Goal: Contribute content: Add original content to the website for others to see

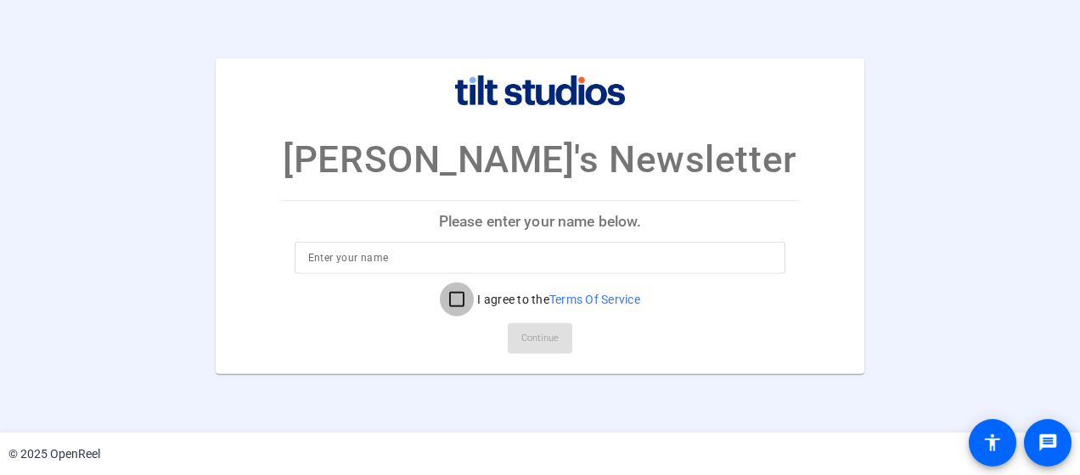
click at [454, 290] on input "I agree to the Terms Of Service" at bounding box center [457, 300] width 34 height 34
checkbox input "true"
click at [446, 268] on div at bounding box center [540, 258] width 464 height 32
click at [435, 265] on input at bounding box center [540, 258] width 464 height 20
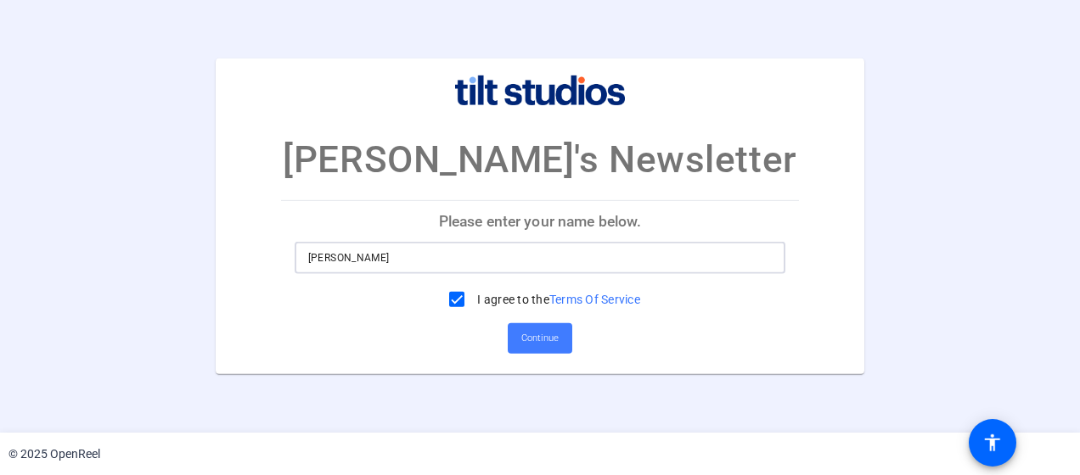
type input "[PERSON_NAME]"
click at [527, 330] on span "Continue" at bounding box center [539, 338] width 37 height 25
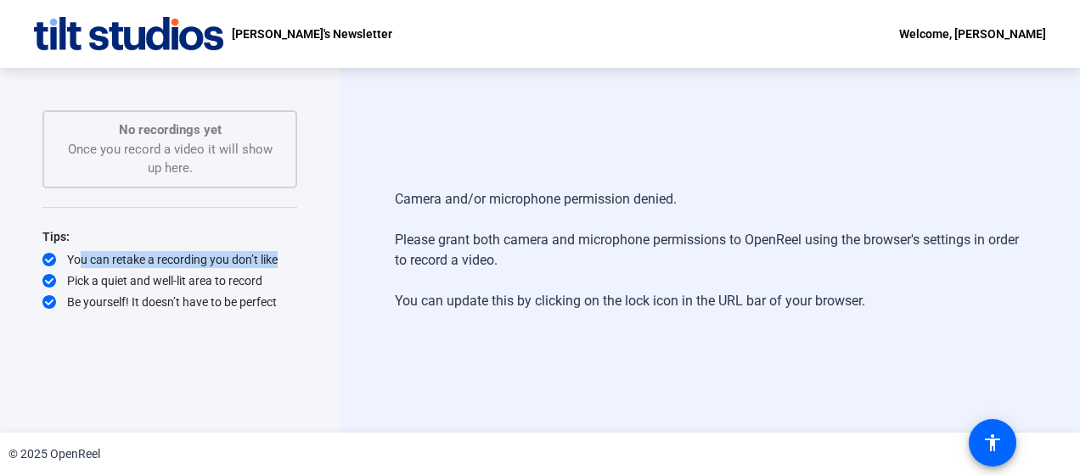
drag, startPoint x: 76, startPoint y: 263, endPoint x: 272, endPoint y: 256, distance: 196.2
click at [272, 256] on div "You can retake a recording you don’t like" at bounding box center [169, 259] width 255 height 17
drag, startPoint x: 387, startPoint y: 242, endPoint x: 580, endPoint y: 258, distance: 193.4
click at [580, 258] on div "Camera and/or microphone permission denied. Please grant both camera and microp…" at bounding box center [710, 250] width 740 height 365
click at [413, 308] on div "Camera and/or microphone permission denied. Please grant both camera and microp…" at bounding box center [709, 250] width 629 height 156
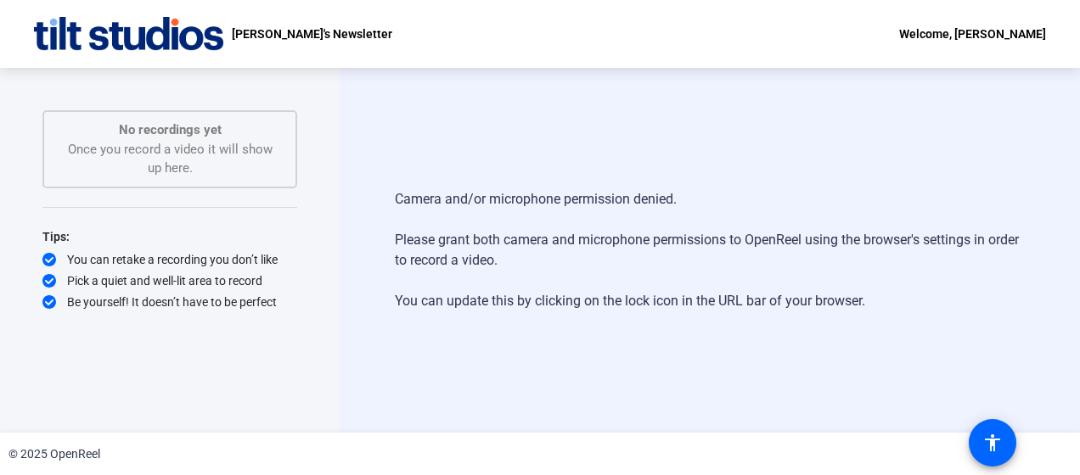
drag, startPoint x: 399, startPoint y: 308, endPoint x: 895, endPoint y: 312, distance: 495.7
click at [895, 312] on div "Camera and/or microphone permission denied. Please grant both camera and microp…" at bounding box center [709, 250] width 629 height 156
click at [897, 312] on div "Camera and/or microphone permission denied. Please grant both camera and microp…" at bounding box center [709, 250] width 629 height 156
drag, startPoint x: 149, startPoint y: 287, endPoint x: 258, endPoint y: 287, distance: 109.5
click at [258, 287] on div "Pick a quiet and well-lit area to record" at bounding box center [169, 280] width 255 height 17
